Goal: Task Accomplishment & Management: Complete application form

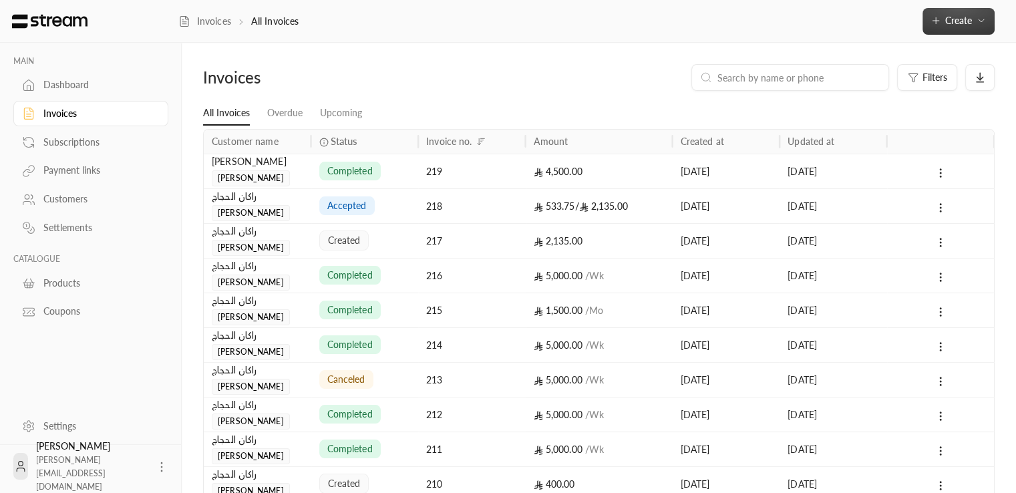
click at [988, 22] on button "Create" at bounding box center [958, 21] width 72 height 27
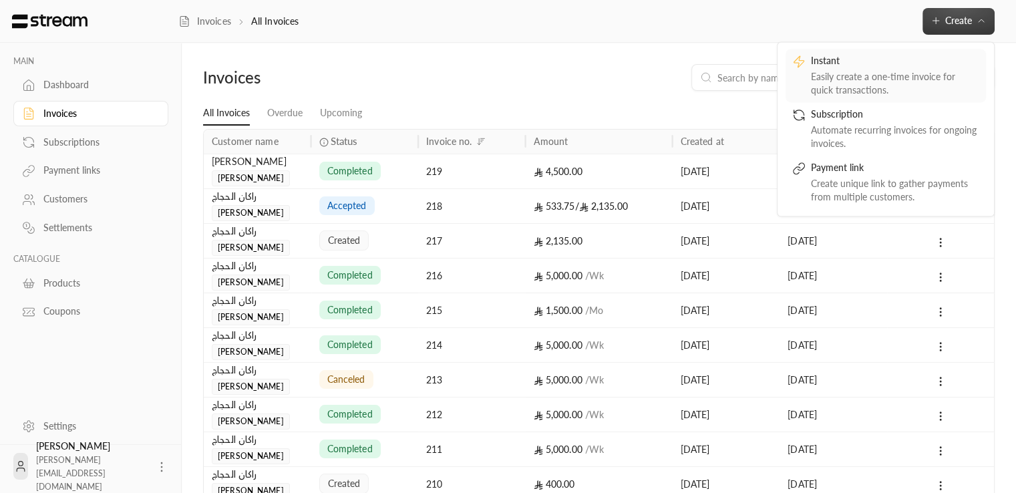
click at [878, 78] on div "Easily create a one-time invoice for quick transactions." at bounding box center [895, 83] width 168 height 27
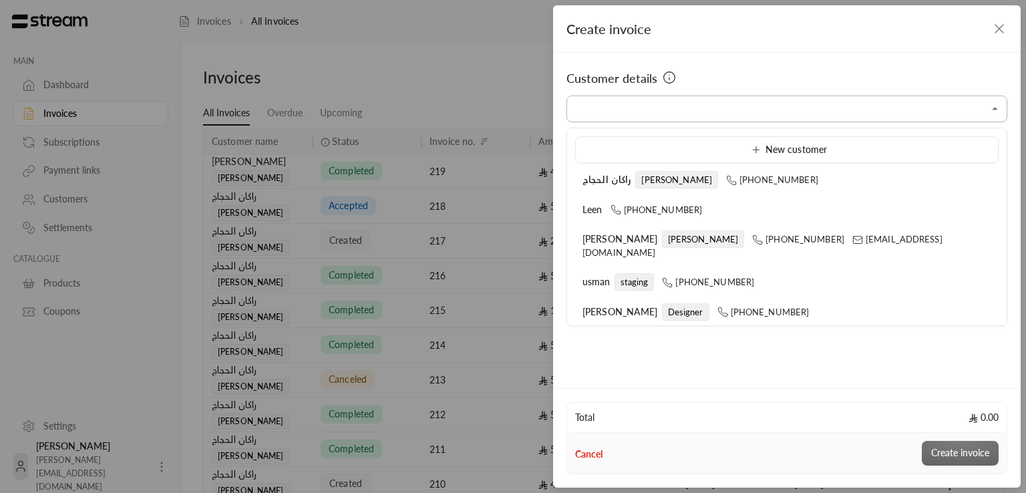
click at [767, 109] on input "Select customer" at bounding box center [786, 109] width 441 height 23
click at [706, 110] on input "Select customer" at bounding box center [786, 109] width 441 height 23
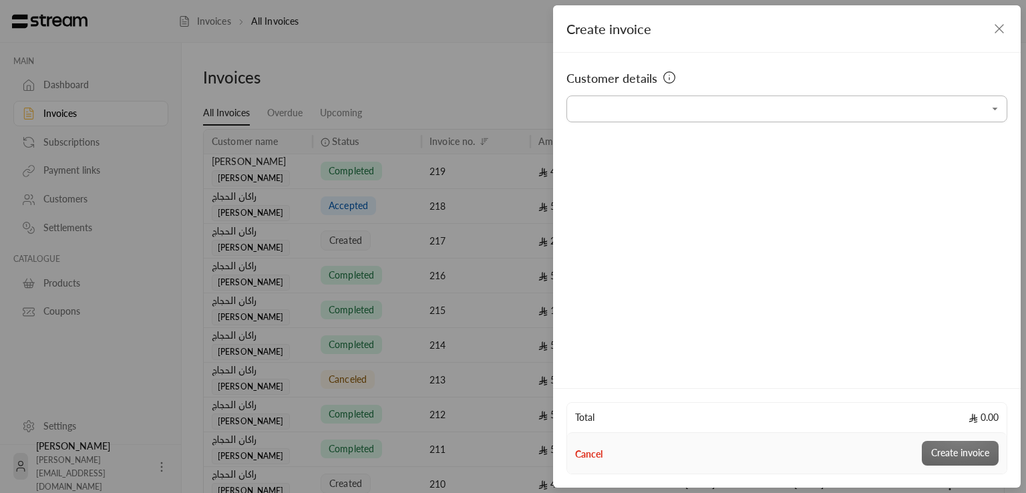
click at [668, 113] on input "Select customer" at bounding box center [786, 109] width 441 height 23
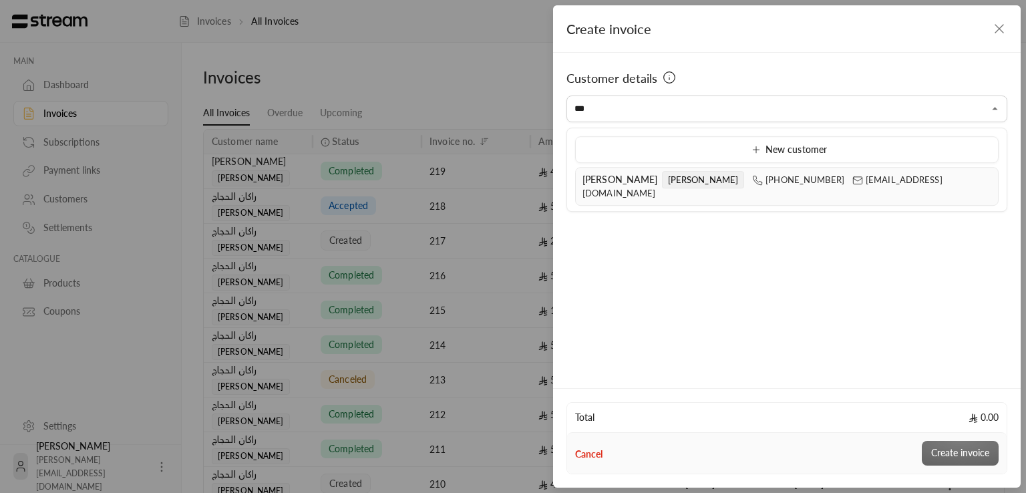
click at [609, 173] on div "Rashad ali Mohammed +966536344351 mrasharabi@streampay.sa" at bounding box center [786, 186] width 409 height 27
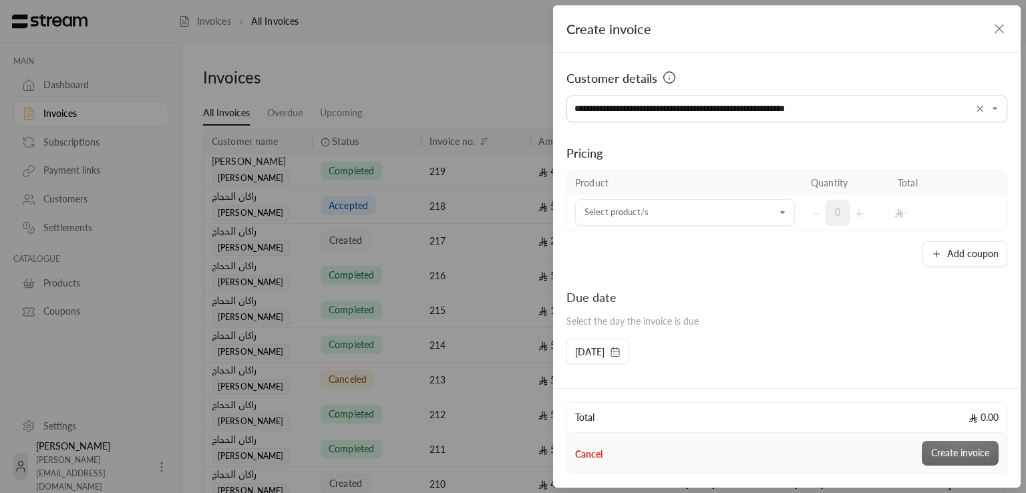
type input "**********"
click at [737, 268] on div "**********" at bounding box center [787, 218] width 468 height 331
click at [697, 158] on div "Pricing" at bounding box center [786, 153] width 441 height 19
click at [673, 218] on input "Select customer" at bounding box center [685, 212] width 220 height 23
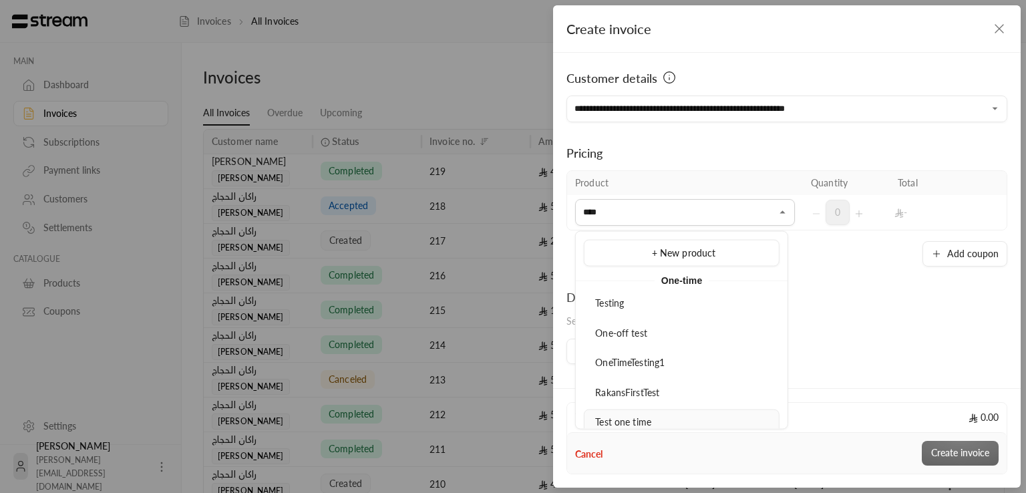
click at [663, 422] on div "Test one time" at bounding box center [681, 422] width 181 height 14
type input "****"
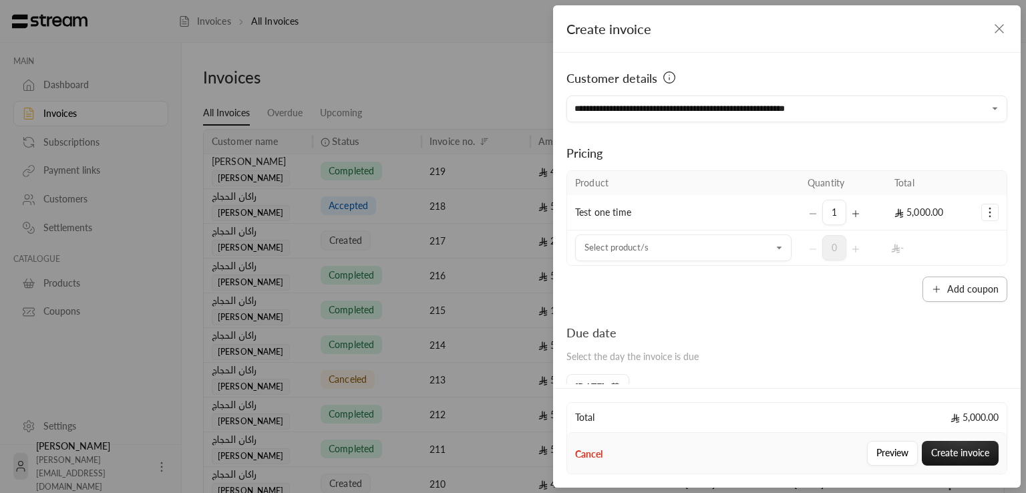
click at [958, 279] on button "Add coupon" at bounding box center [964, 289] width 85 height 25
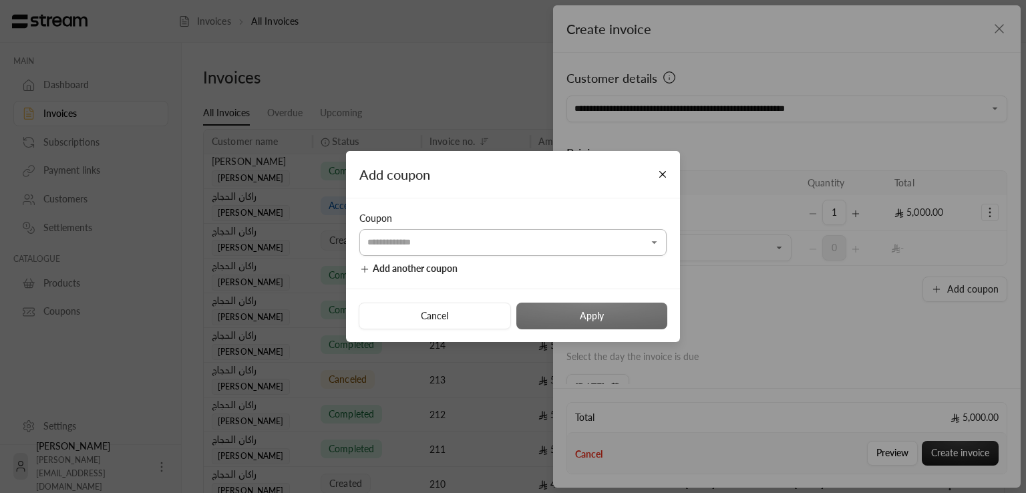
click at [551, 244] on input "Select customer" at bounding box center [512, 242] width 307 height 23
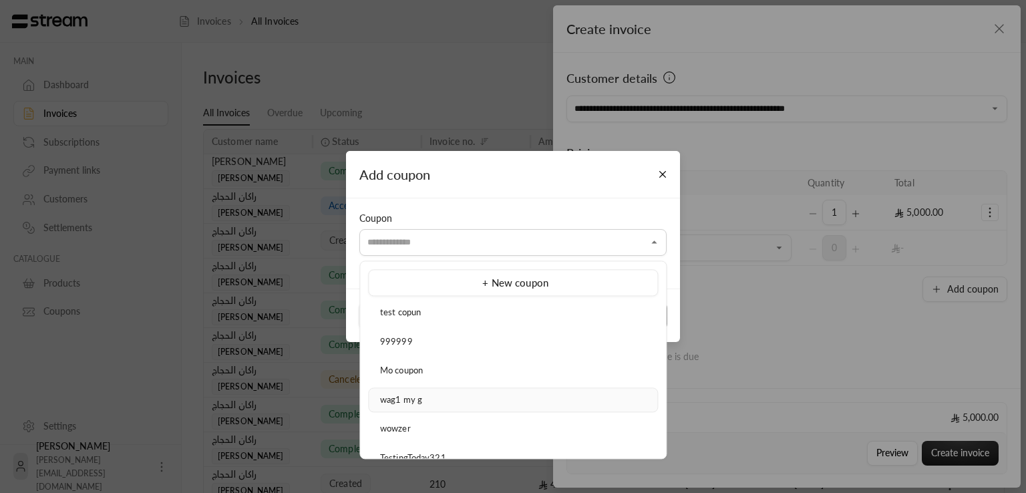
scroll to position [534, 0]
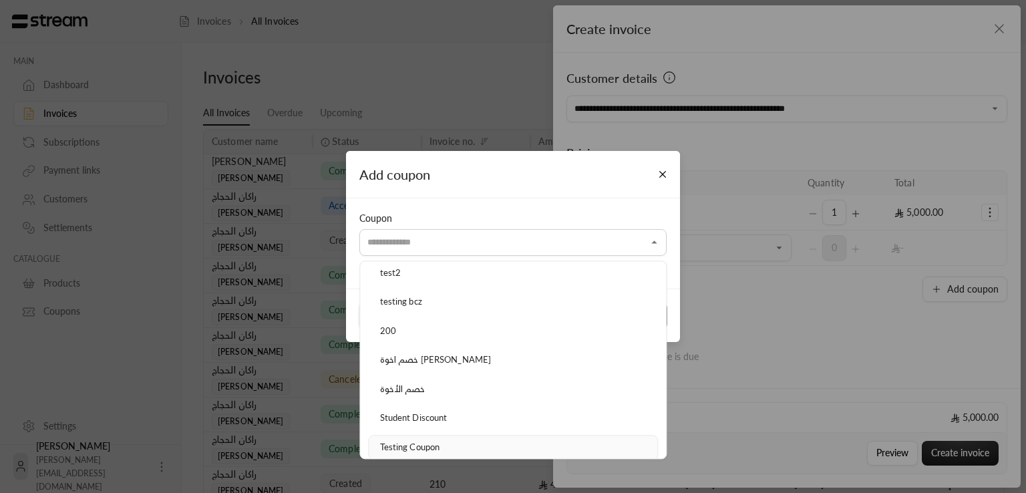
click at [419, 447] on div "Testing Coupon" at bounding box center [512, 447] width 275 height 13
type input "**********"
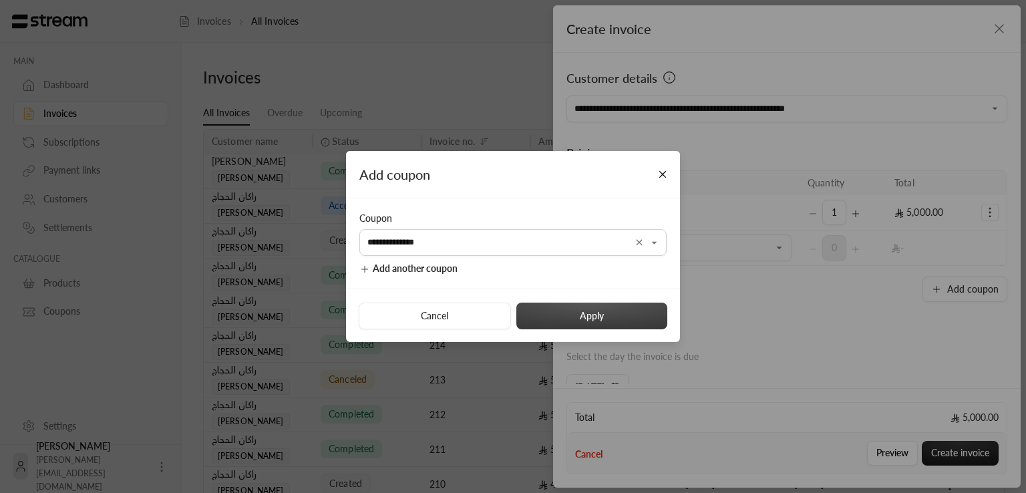
click at [580, 323] on button "Apply" at bounding box center [591, 316] width 151 height 27
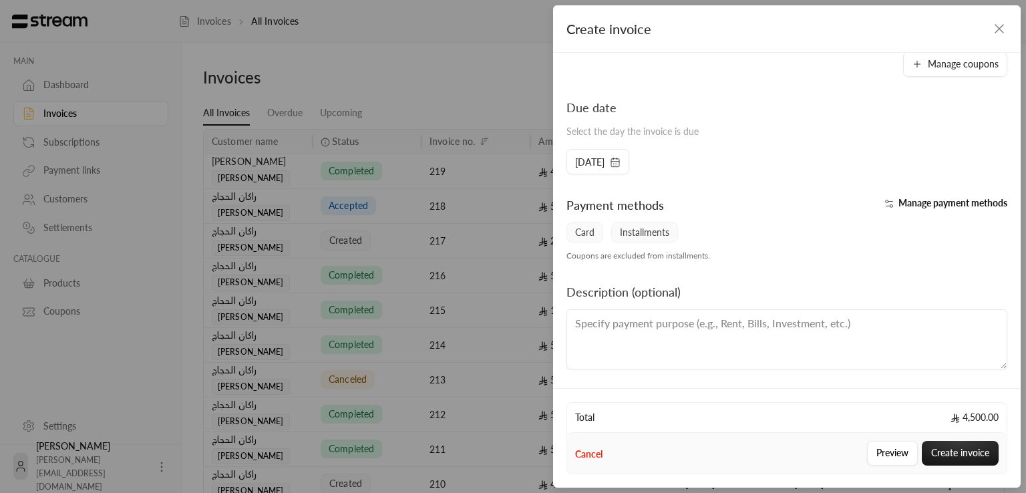
scroll to position [257, 0]
click at [964, 449] on button "Create invoice" at bounding box center [960, 453] width 77 height 25
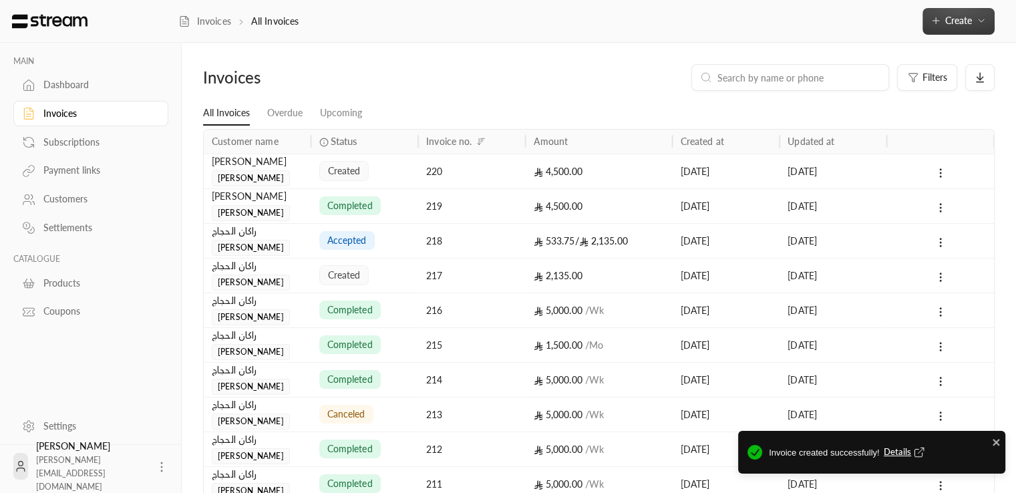
click at [972, 19] on span "Create" at bounding box center [958, 20] width 56 height 11
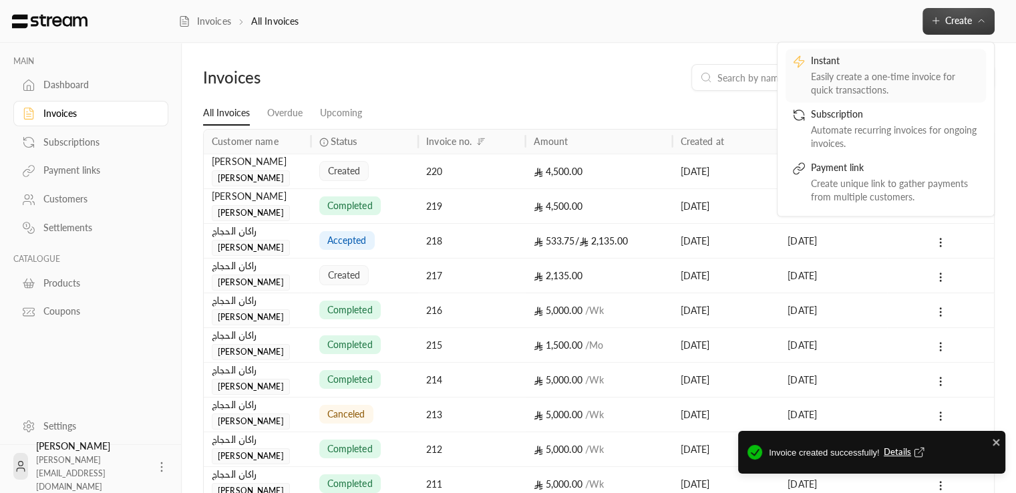
click at [890, 63] on div "Instant" at bounding box center [895, 62] width 168 height 16
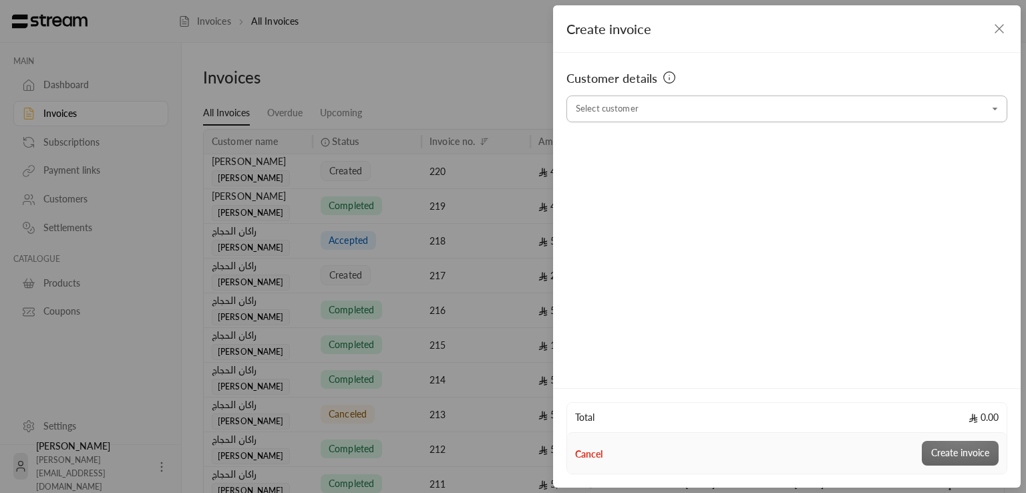
click at [793, 120] on div "Select customer" at bounding box center [786, 109] width 441 height 27
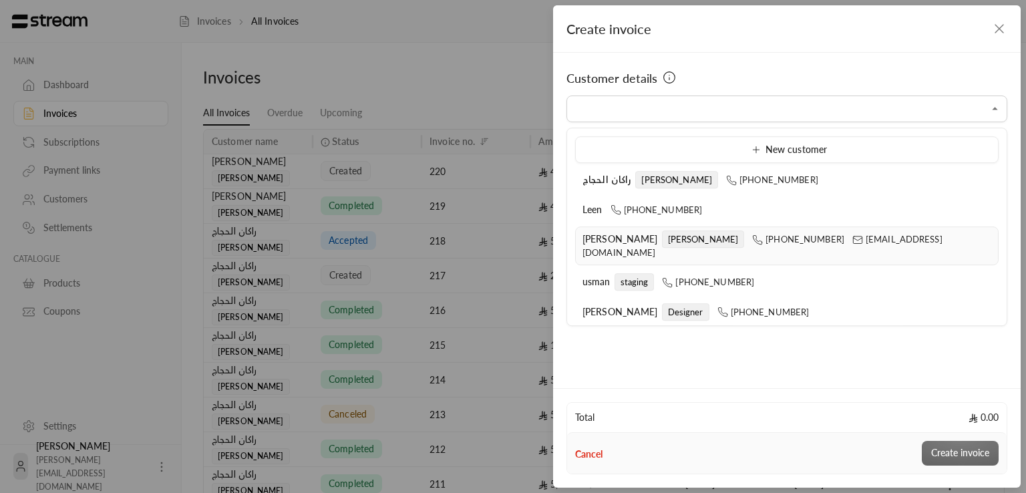
click at [709, 228] on li "Rashad ali Mohammed +966536344351 mrasharabi@streampay.sa" at bounding box center [786, 245] width 423 height 39
type input "**********"
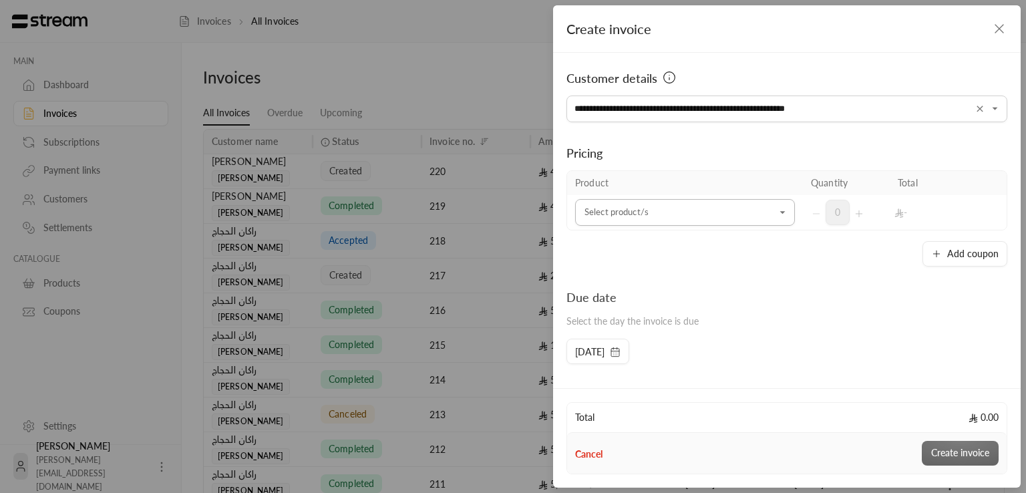
click at [721, 217] on input "Select customer" at bounding box center [685, 212] width 220 height 23
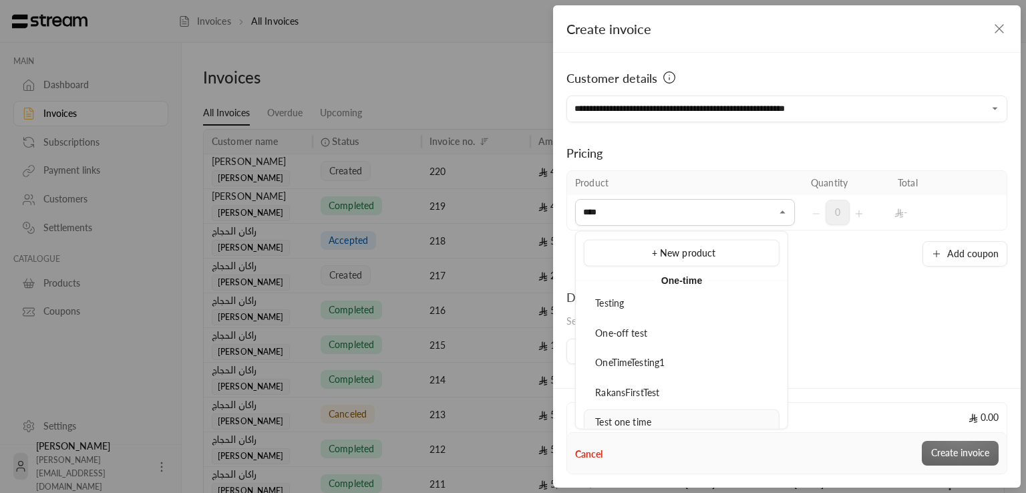
click at [669, 412] on li "Test one time" at bounding box center [682, 422] width 196 height 26
type input "****"
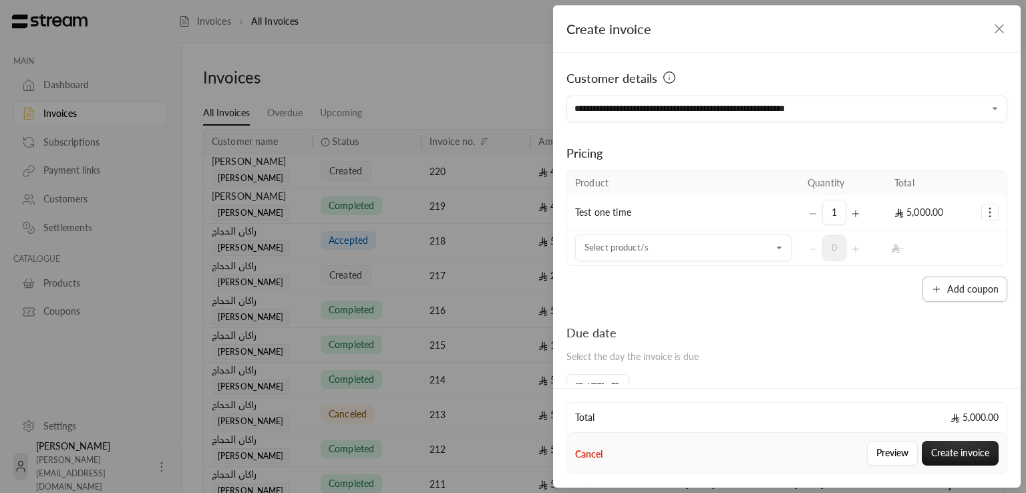
click at [970, 291] on button "Add coupon" at bounding box center [964, 289] width 85 height 25
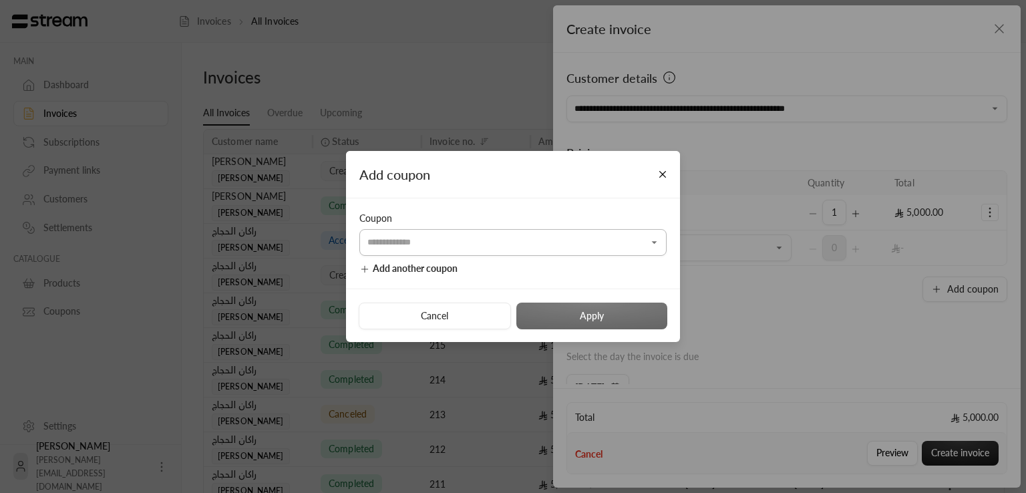
click at [525, 246] on input "Select customer" at bounding box center [512, 242] width 307 height 23
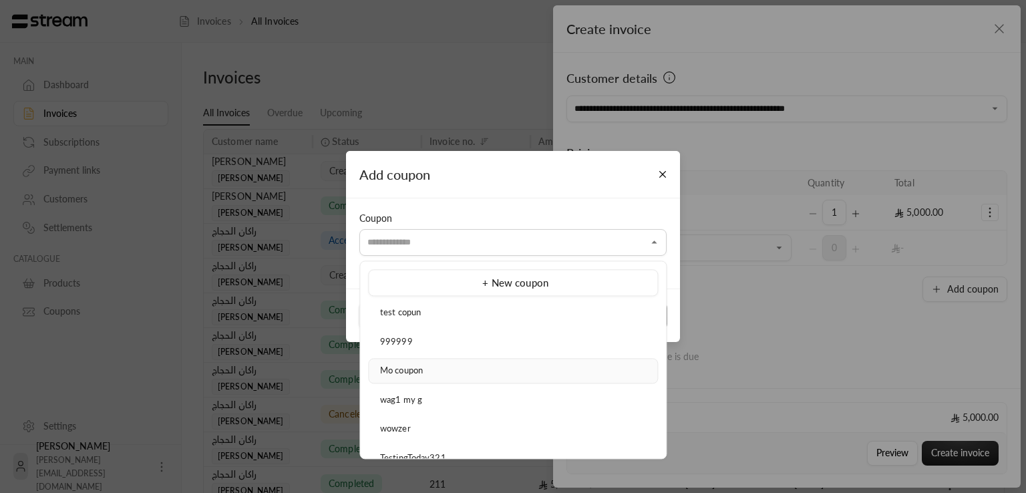
scroll to position [534, 0]
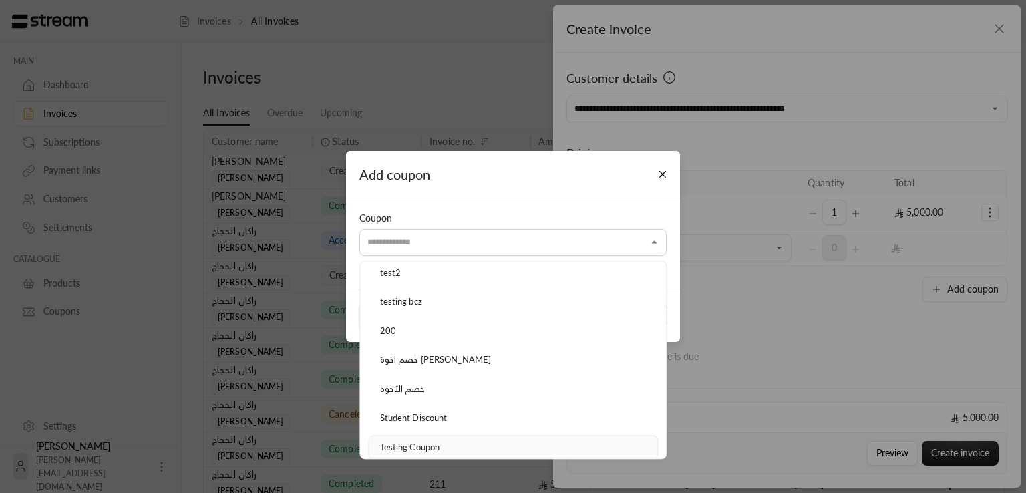
click at [462, 441] on div "Testing Coupon" at bounding box center [512, 447] width 275 height 13
type input "**********"
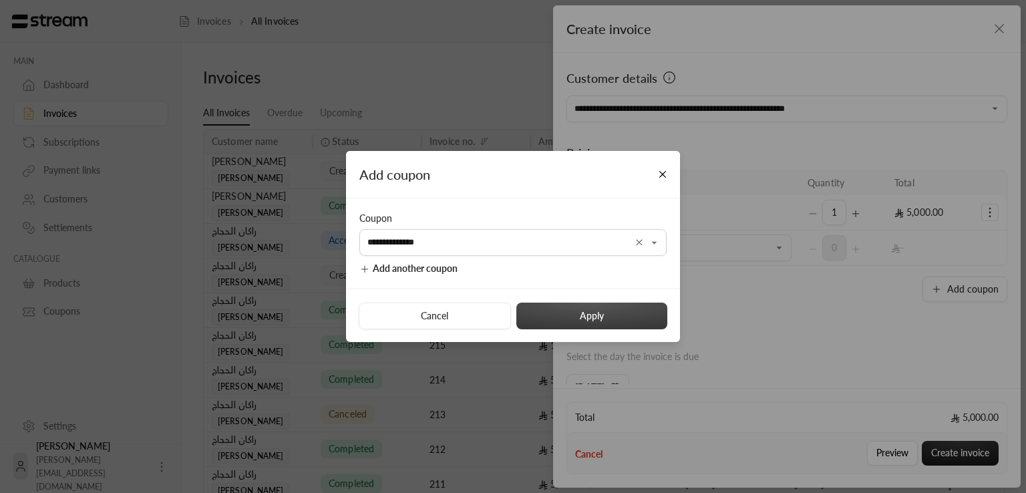
click at [564, 314] on button "Apply" at bounding box center [591, 316] width 151 height 27
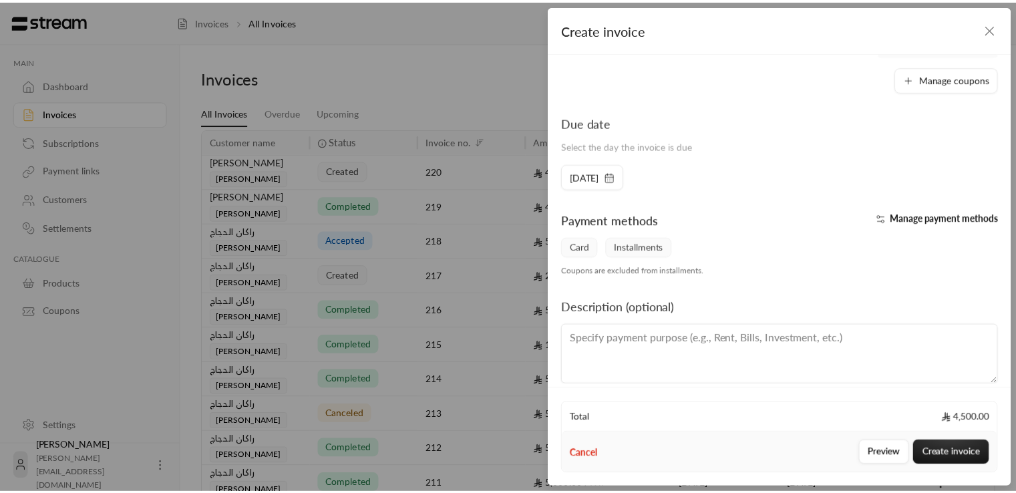
scroll to position [0, 0]
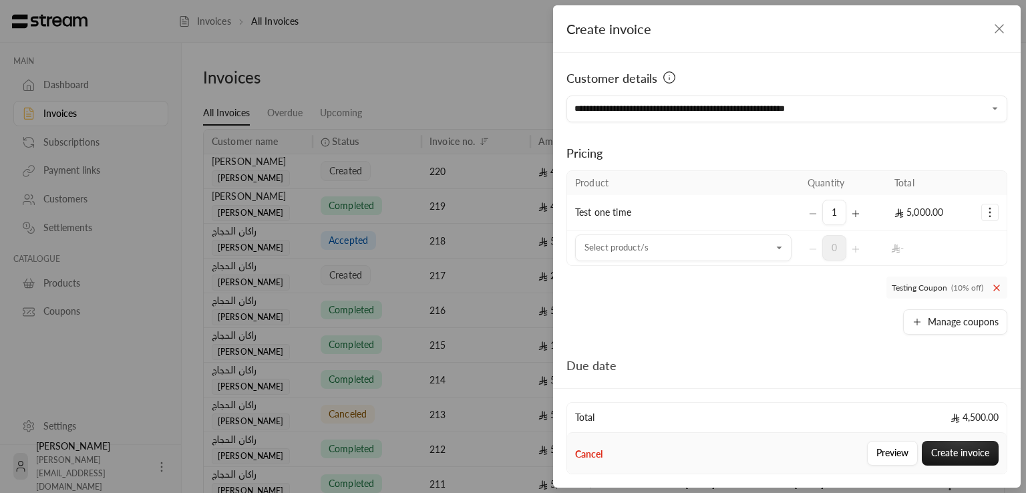
click at [990, 36] on div "Create invoice" at bounding box center [787, 28] width 468 height 47
click at [999, 28] on icon "button" at bounding box center [999, 29] width 8 height 8
